Goal: Find specific page/section: Find specific page/section

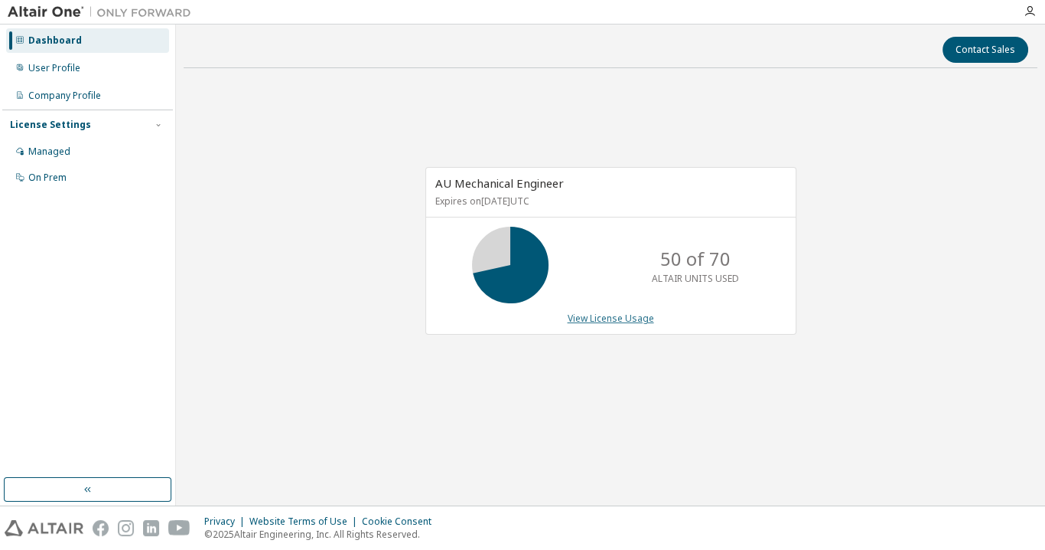
click at [643, 314] on link "View License Usage" at bounding box center [611, 318] width 86 height 13
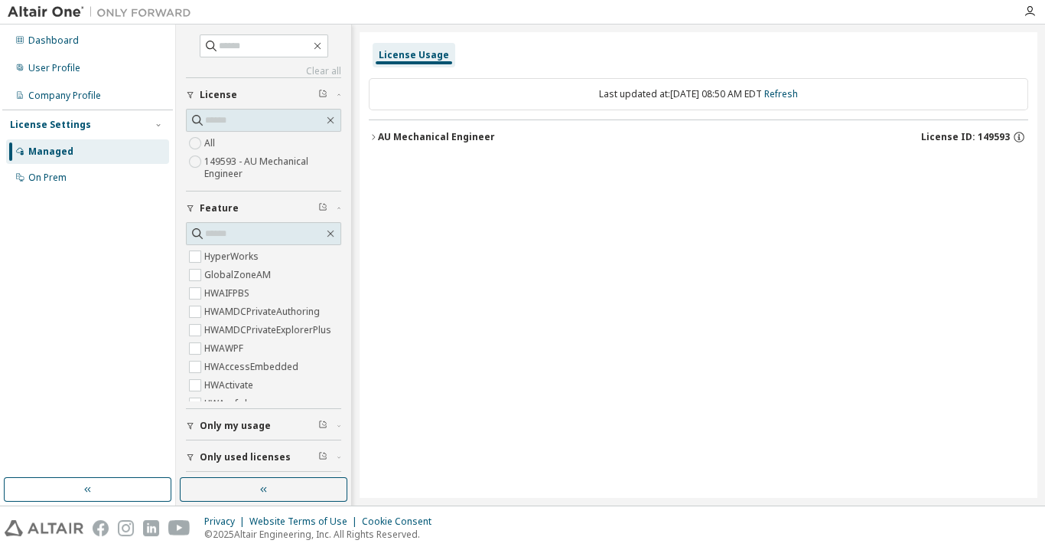
click at [375, 135] on icon "button" at bounding box center [373, 136] width 3 height 5
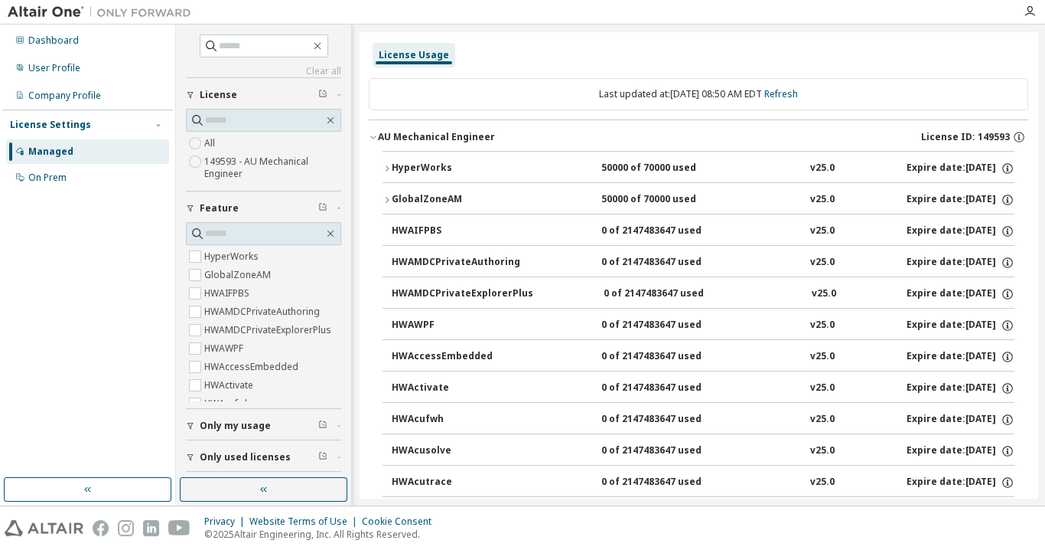
click at [390, 195] on icon "button" at bounding box center [387, 199] width 9 height 9
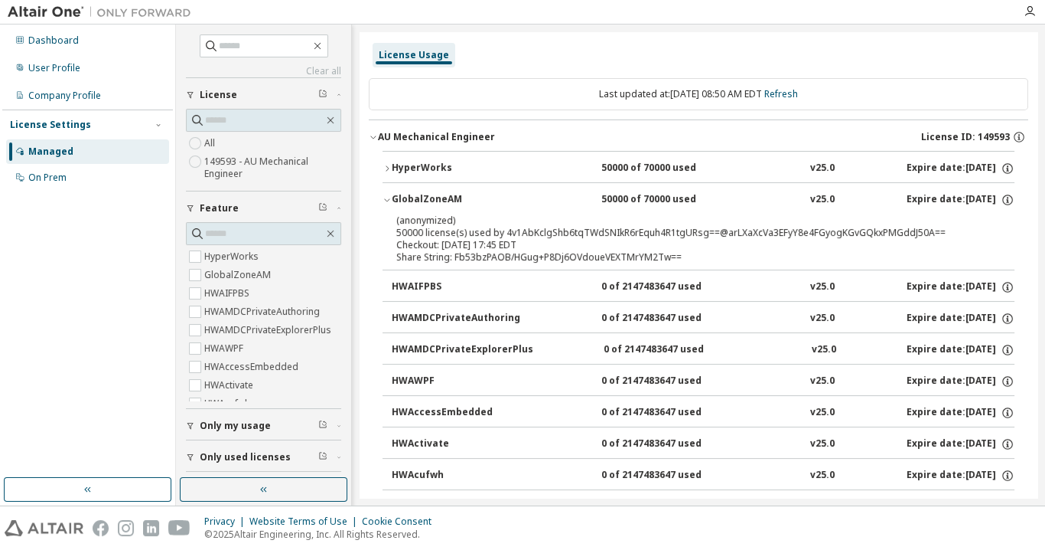
click at [390, 195] on icon "button" at bounding box center [387, 199] width 9 height 9
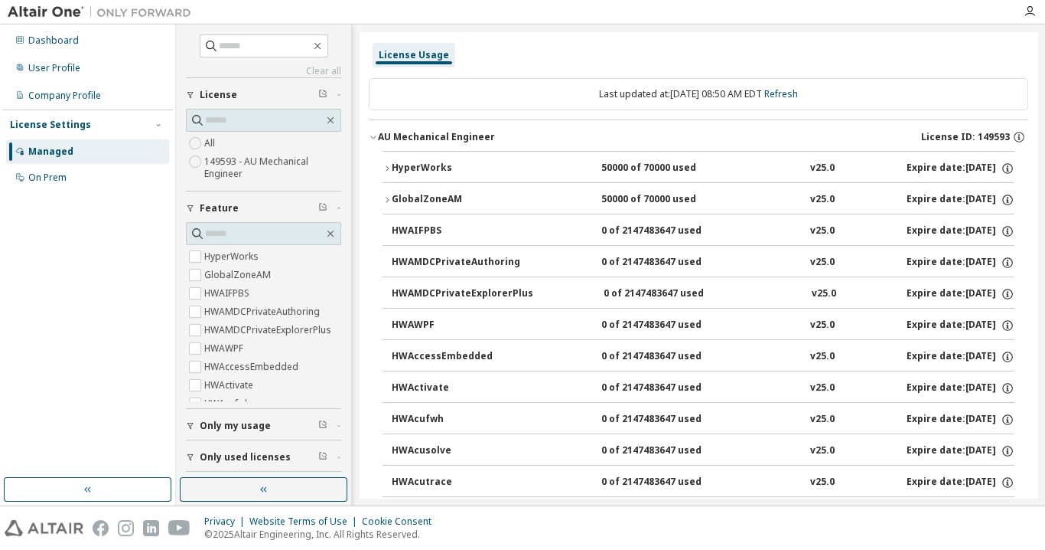
click at [426, 52] on div "License Usage" at bounding box center [414, 55] width 70 height 12
click at [388, 56] on div "License Usage" at bounding box center [414, 55] width 70 height 12
click at [57, 154] on div "Managed" at bounding box center [50, 151] width 45 height 12
click at [52, 34] on div "Dashboard" at bounding box center [53, 40] width 51 height 12
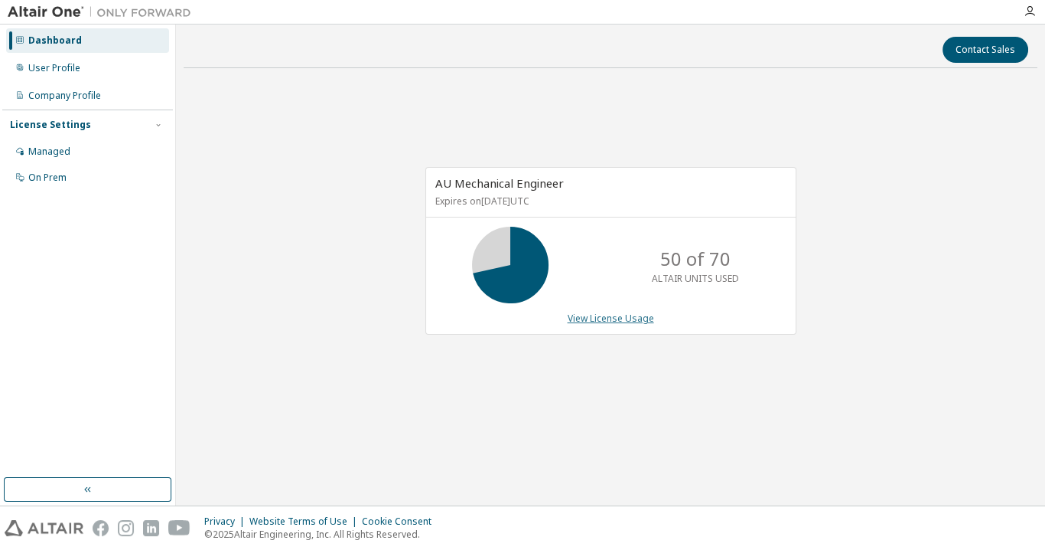
click at [582, 317] on link "View License Usage" at bounding box center [611, 318] width 86 height 13
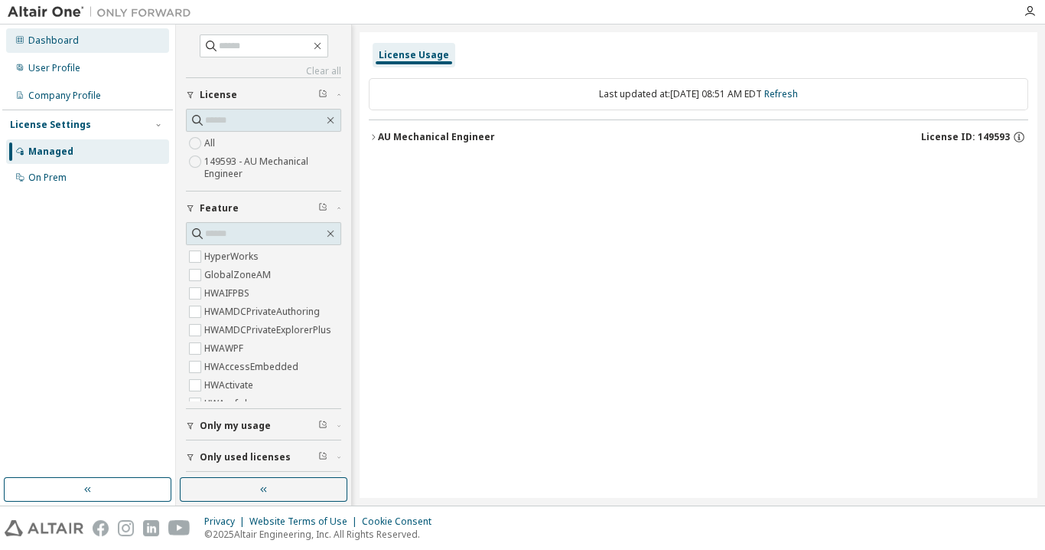
click at [68, 34] on div "Dashboard" at bounding box center [53, 40] width 51 height 12
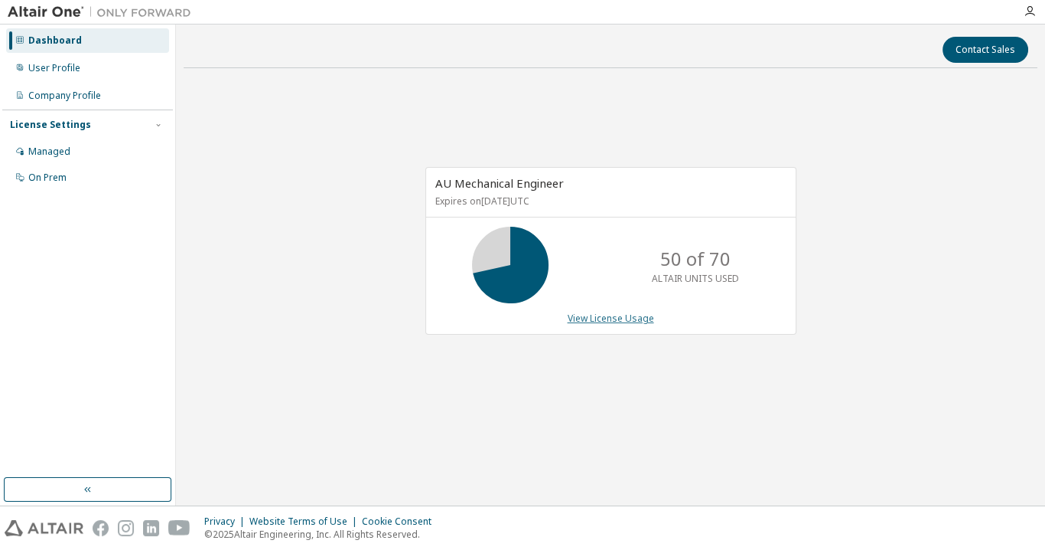
click at [592, 318] on link "View License Usage" at bounding box center [611, 318] width 86 height 13
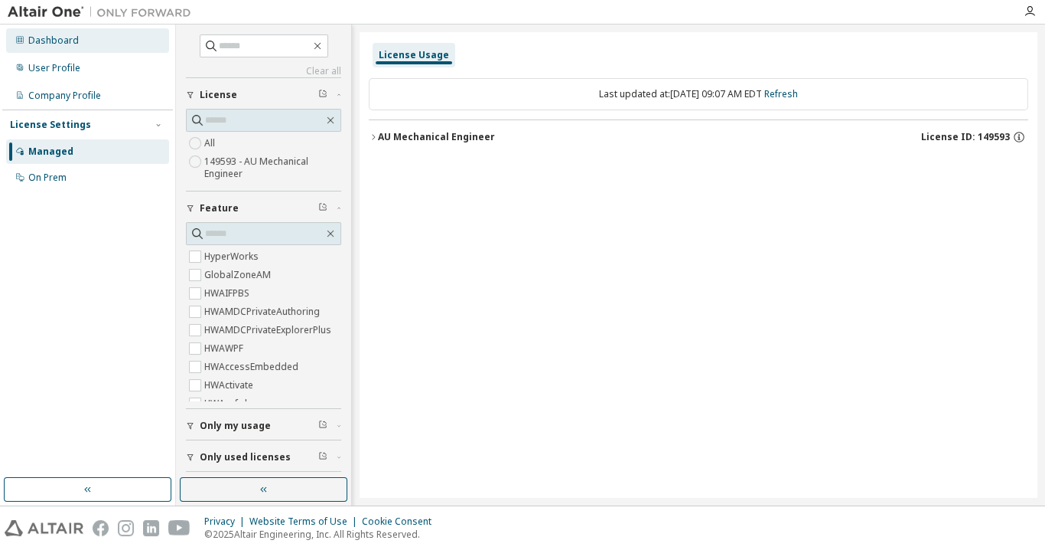
click at [26, 36] on div "Dashboard" at bounding box center [87, 40] width 163 height 24
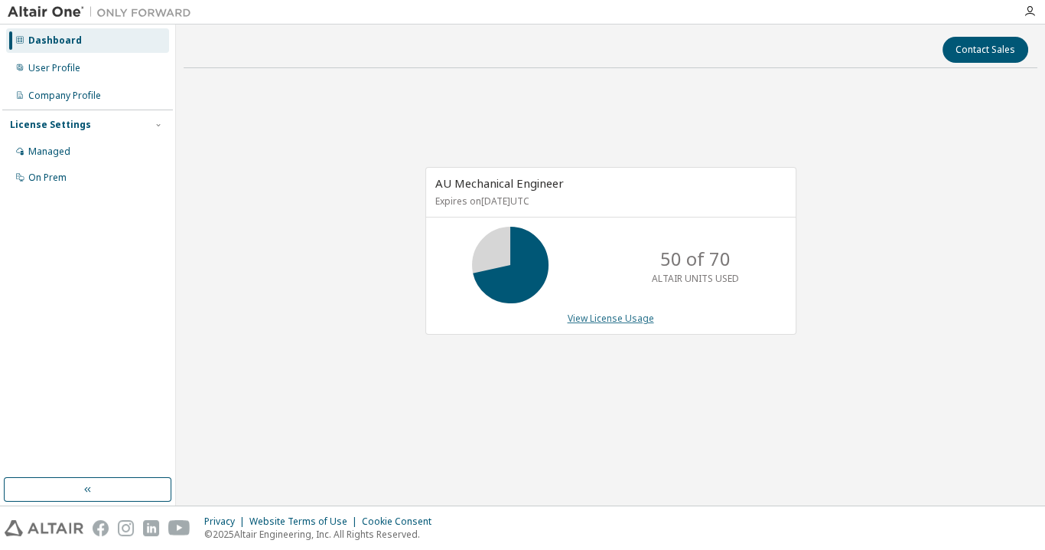
click at [607, 321] on link "View License Usage" at bounding box center [611, 318] width 86 height 13
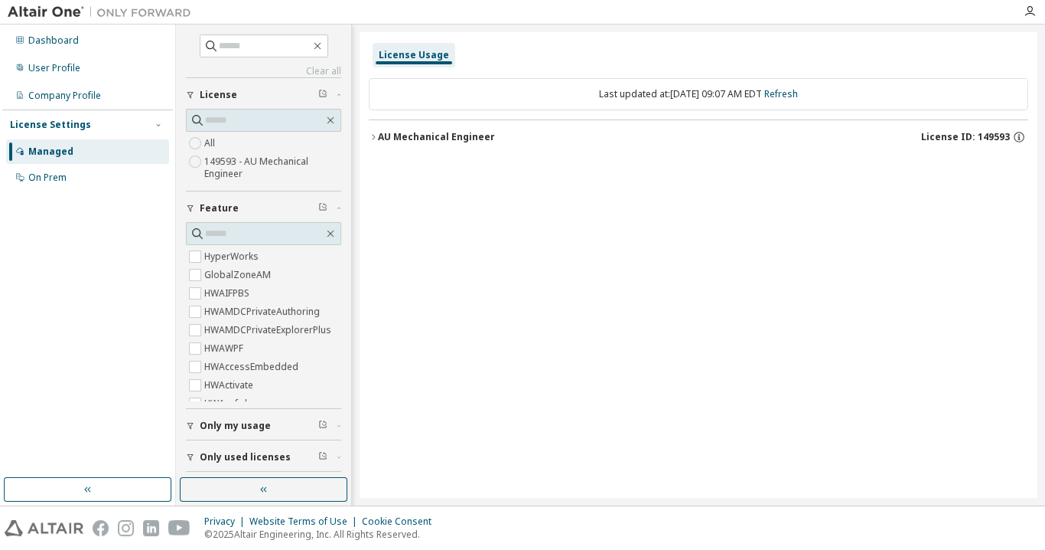
click at [371, 139] on icon "button" at bounding box center [373, 136] width 9 height 9
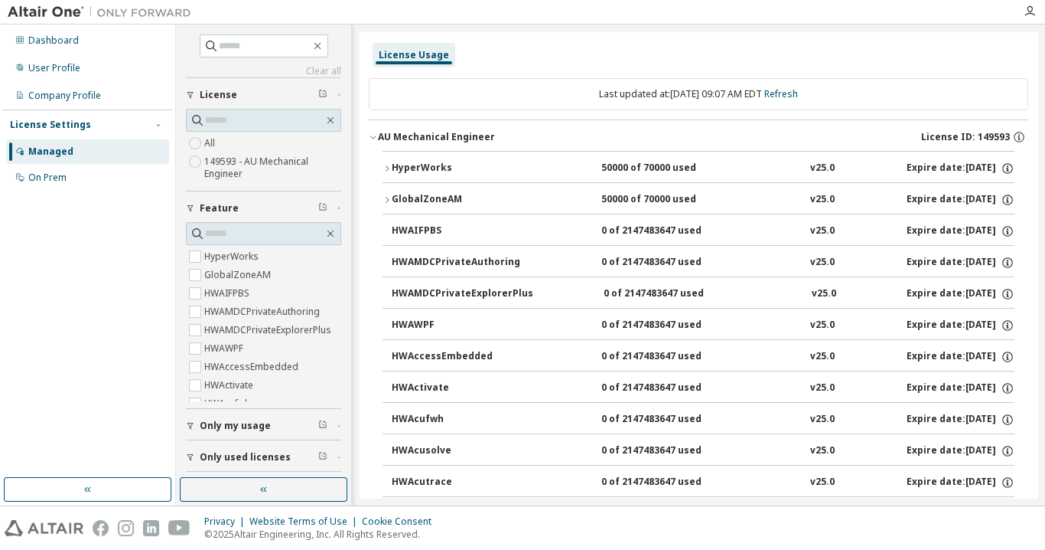
click at [390, 195] on icon "button" at bounding box center [387, 199] width 9 height 9
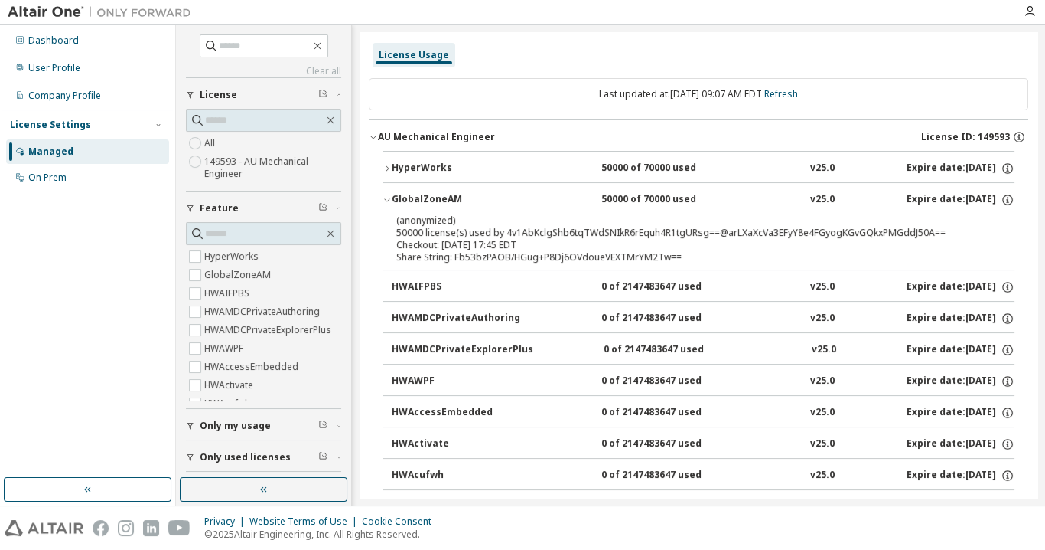
click at [390, 195] on icon "button" at bounding box center [387, 199] width 9 height 9
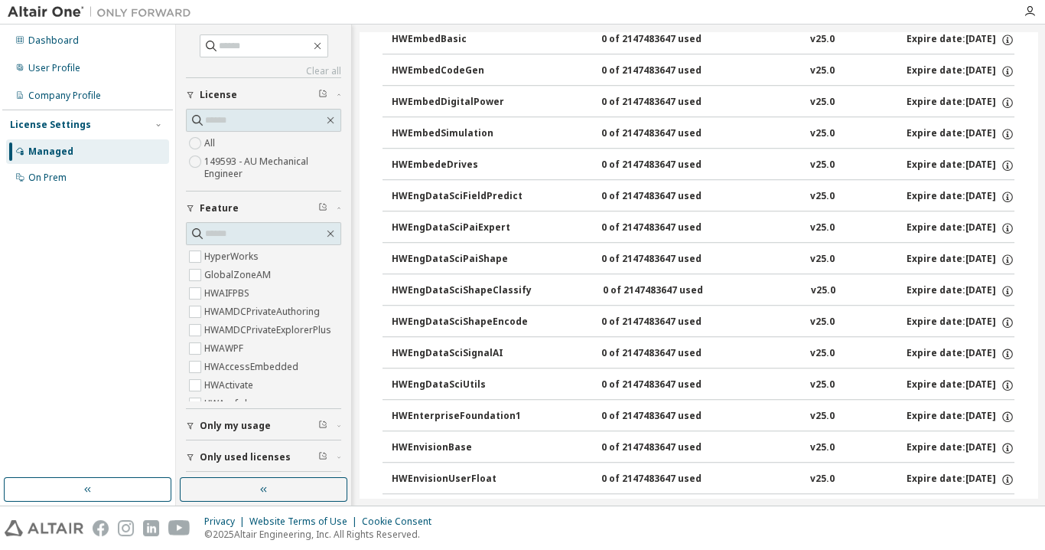
scroll to position [1837, 0]
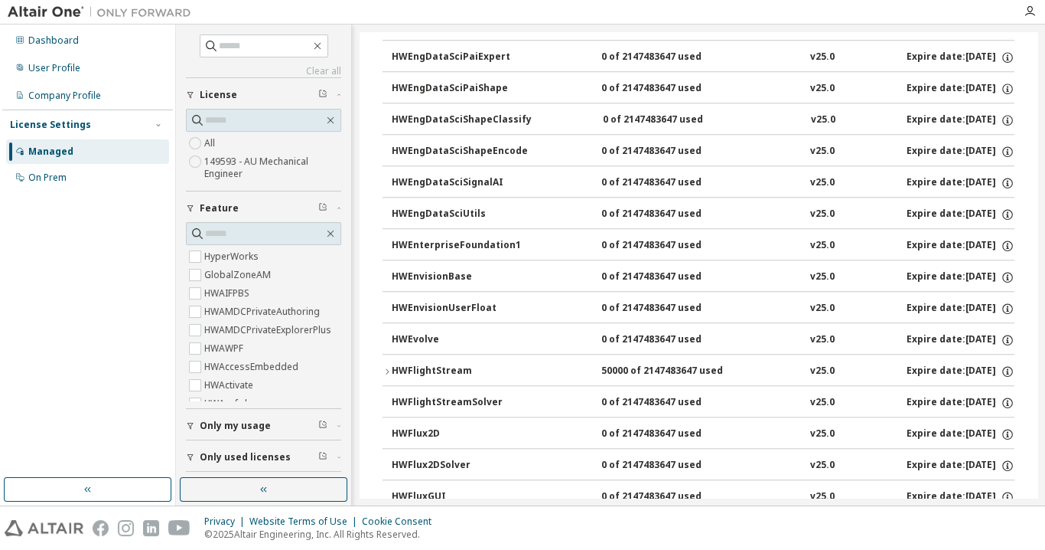
click at [384, 367] on icon "button" at bounding box center [387, 371] width 9 height 9
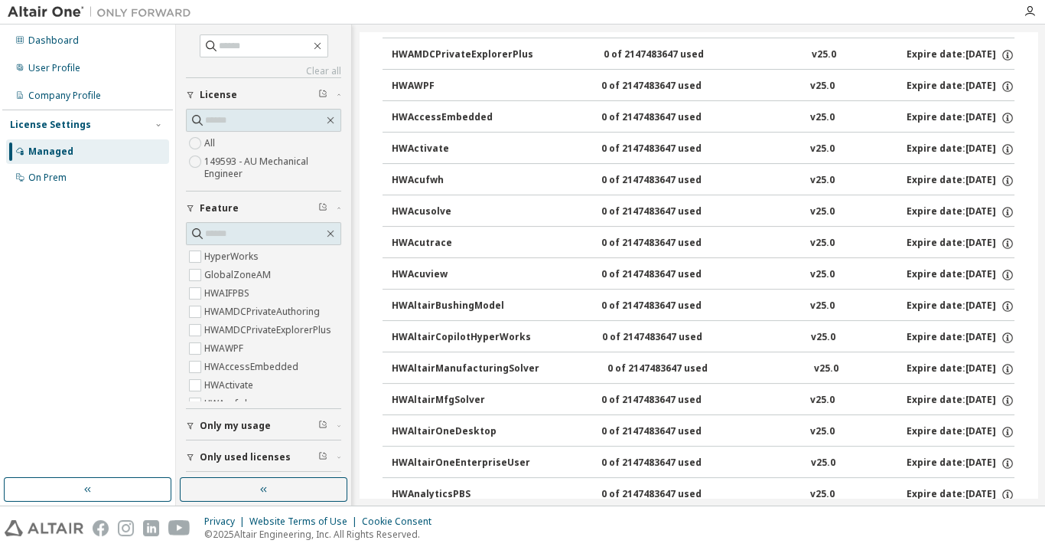
scroll to position [0, 0]
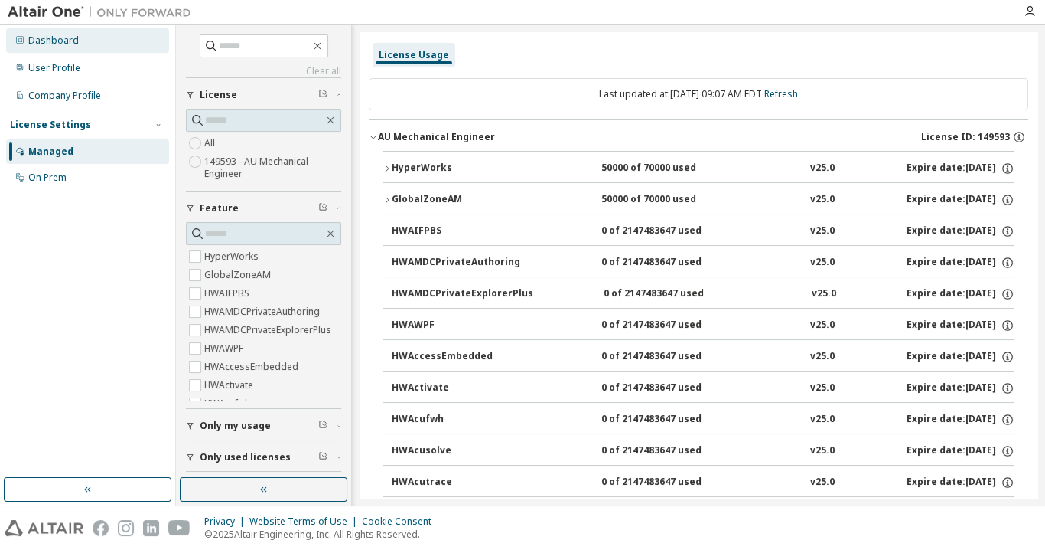
click at [45, 34] on div "Dashboard" at bounding box center [53, 40] width 51 height 12
